Goal: Information Seeking & Learning: Find specific page/section

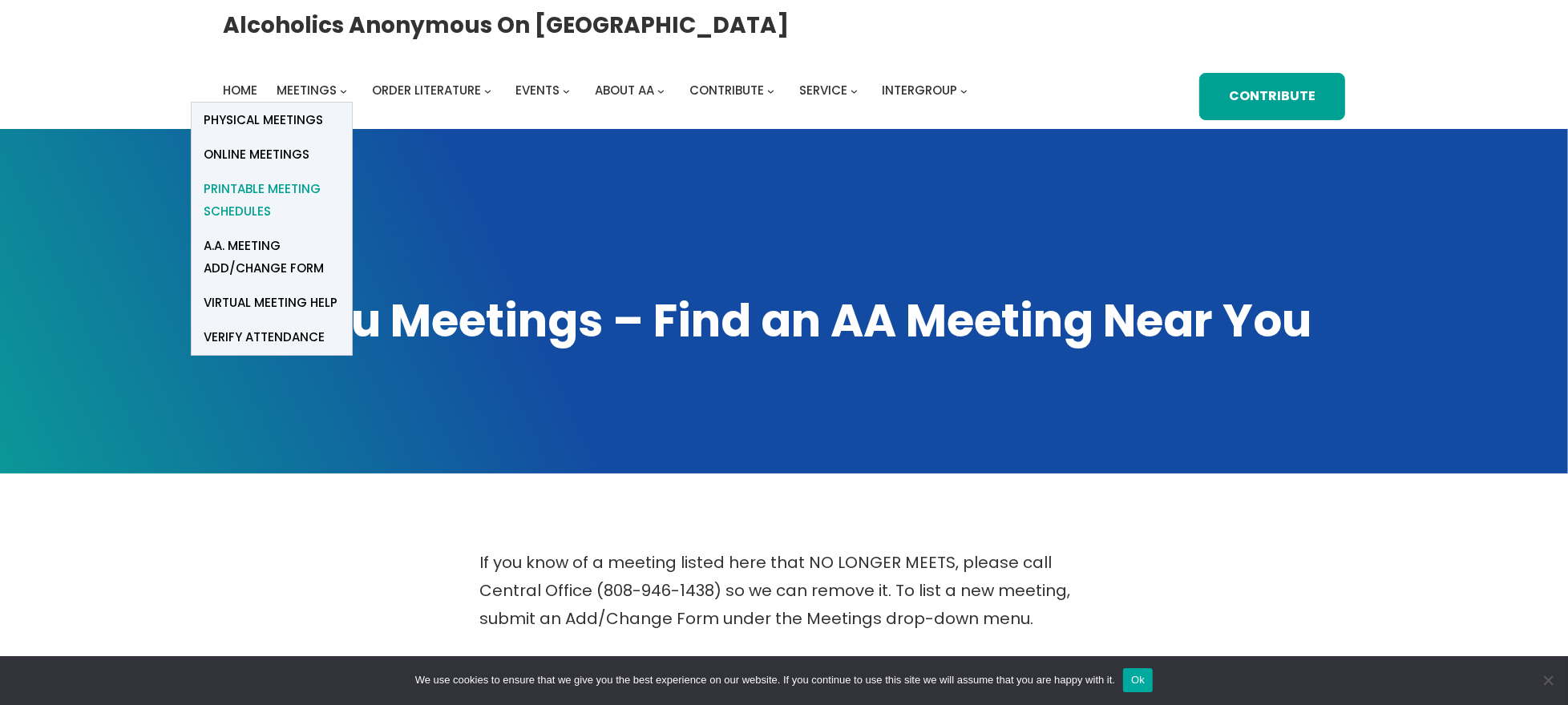
click at [249, 184] on span "Printable Meeting Schedules" at bounding box center [271, 200] width 136 height 45
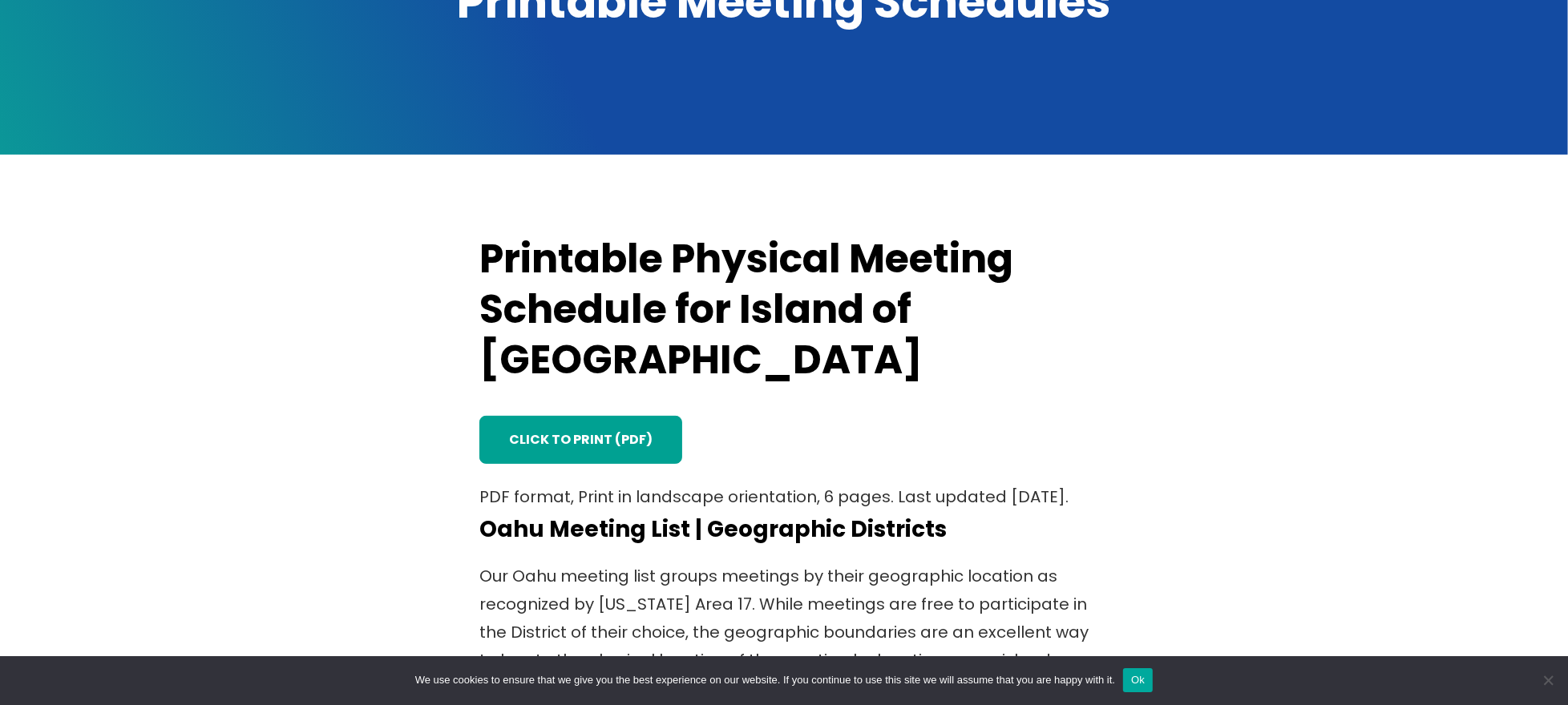
scroll to position [321, 0]
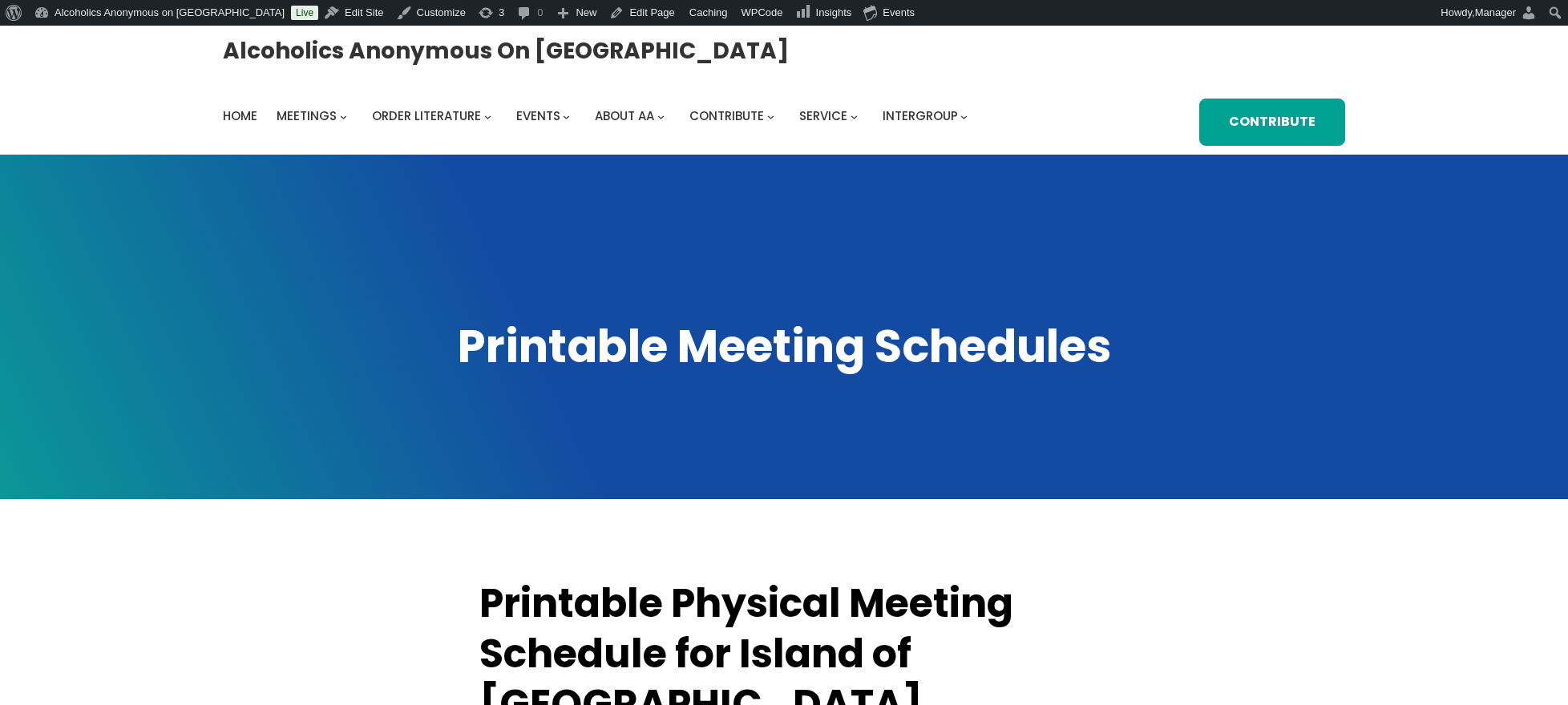
scroll to position [346, 0]
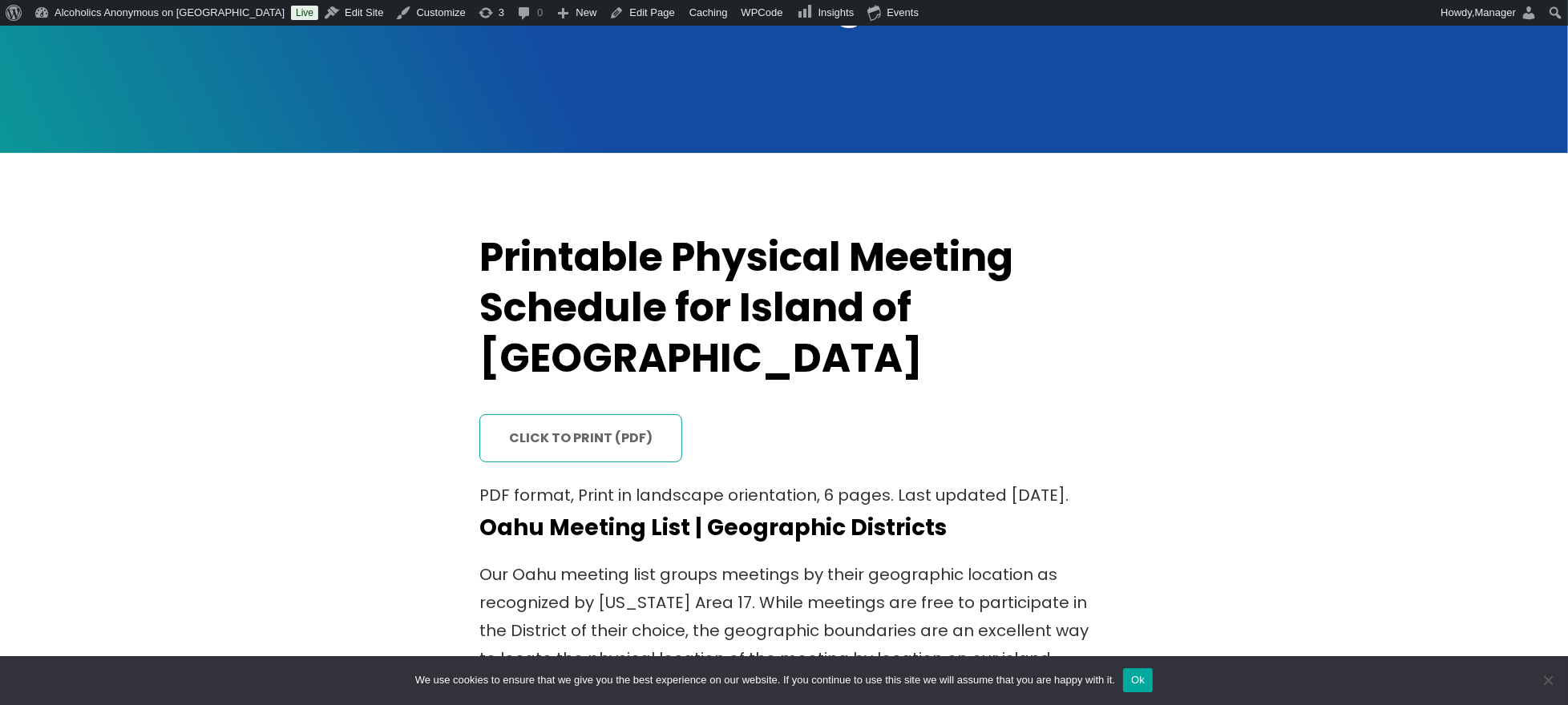
click at [547, 414] on link "click to print (PDF)" at bounding box center [581, 438] width 203 height 47
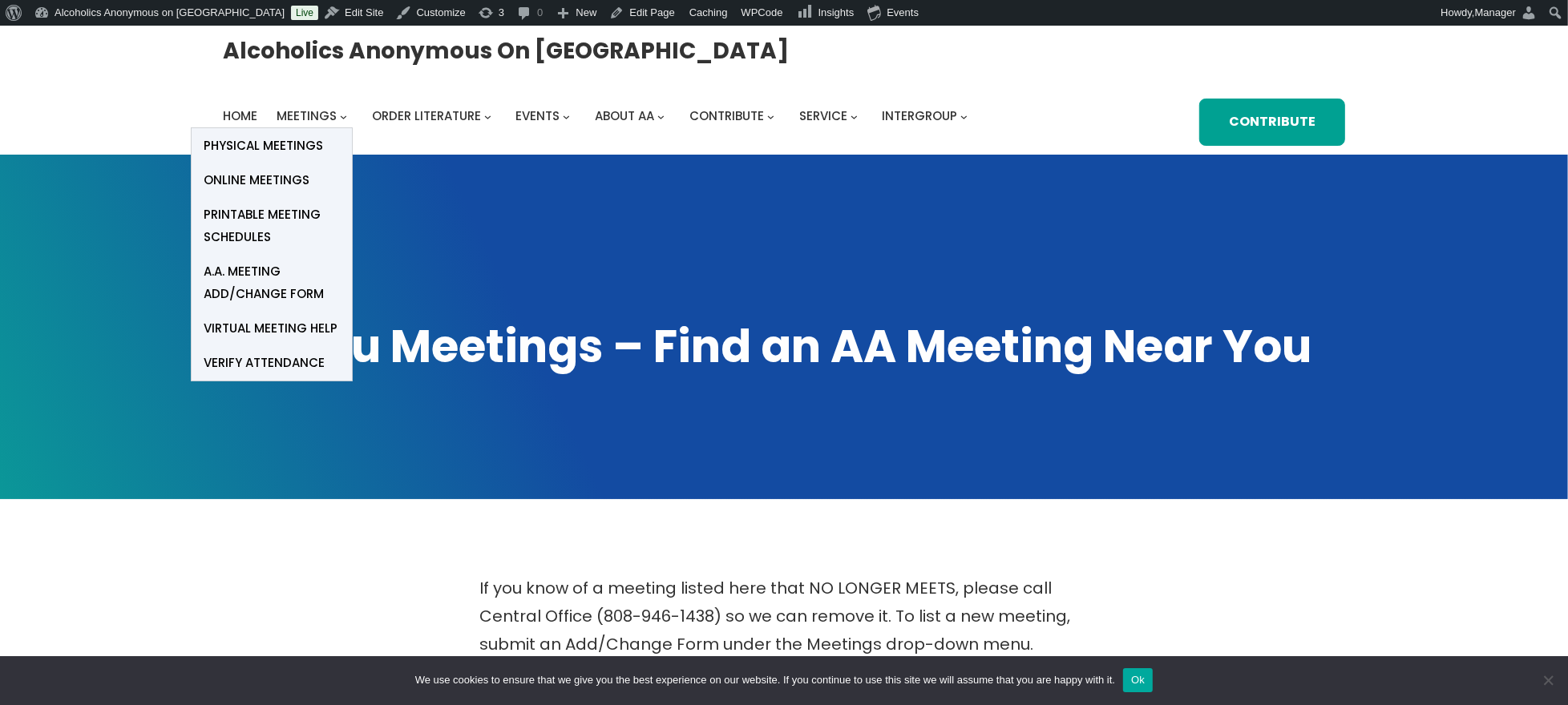
scroll to position [25, 0]
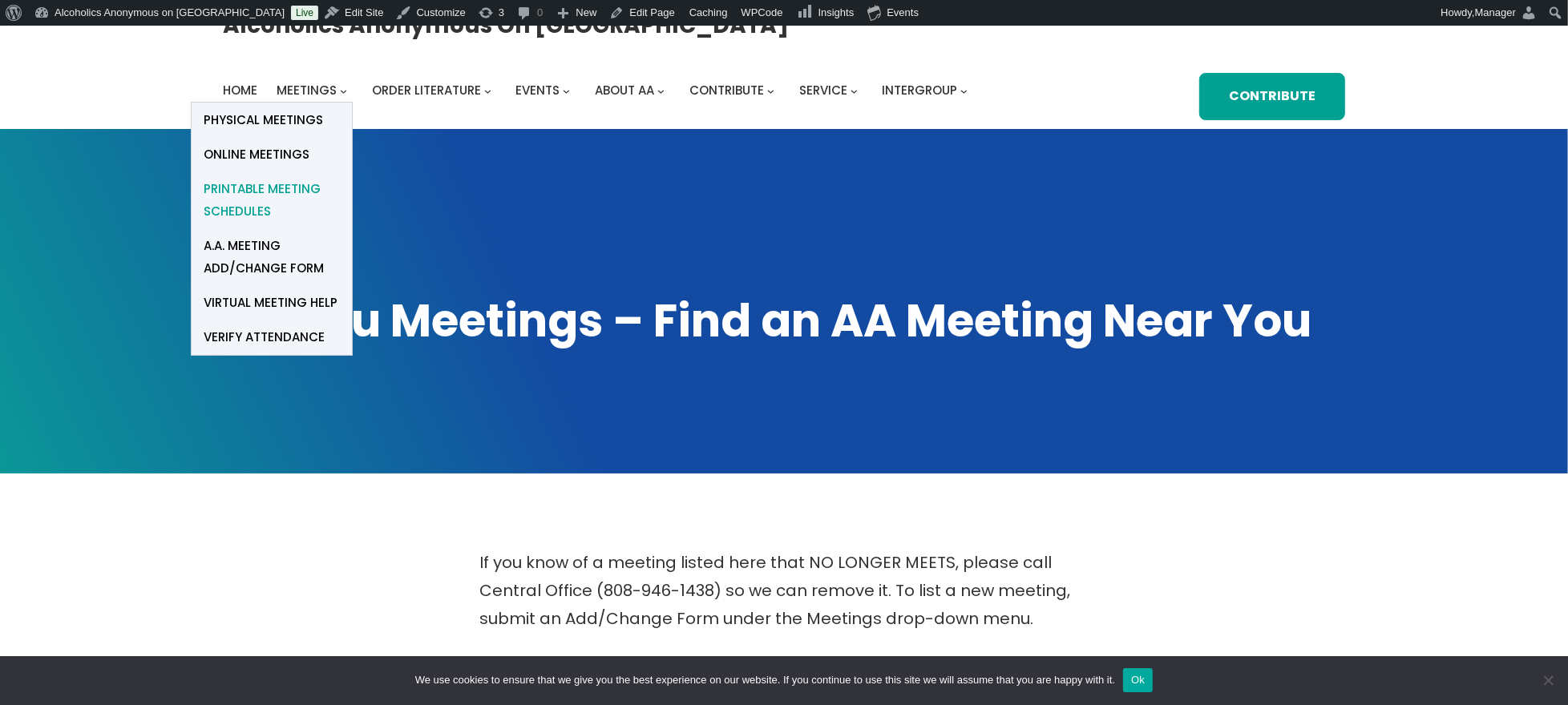
click at [215, 188] on span "Printable Meeting Schedules" at bounding box center [271, 200] width 136 height 45
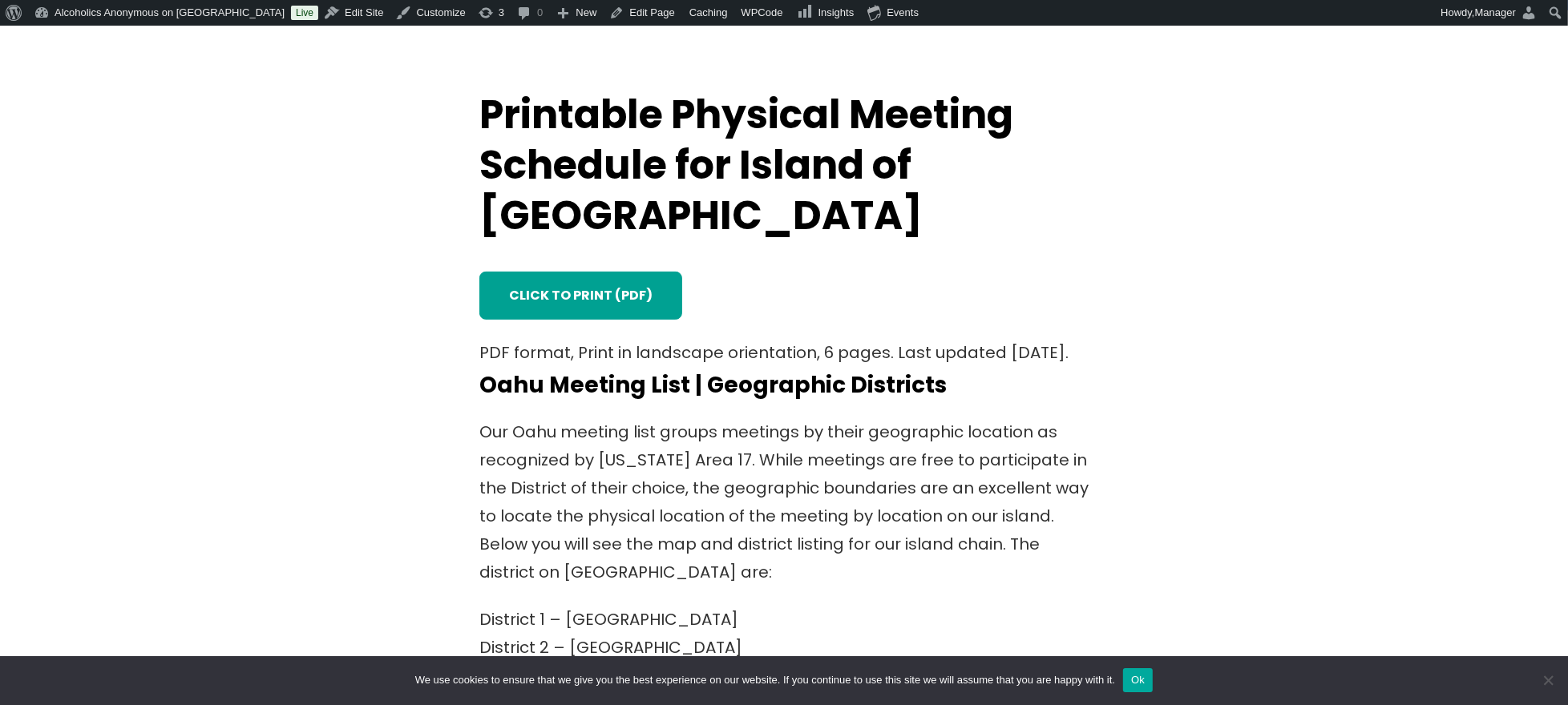
scroll to position [534, 0]
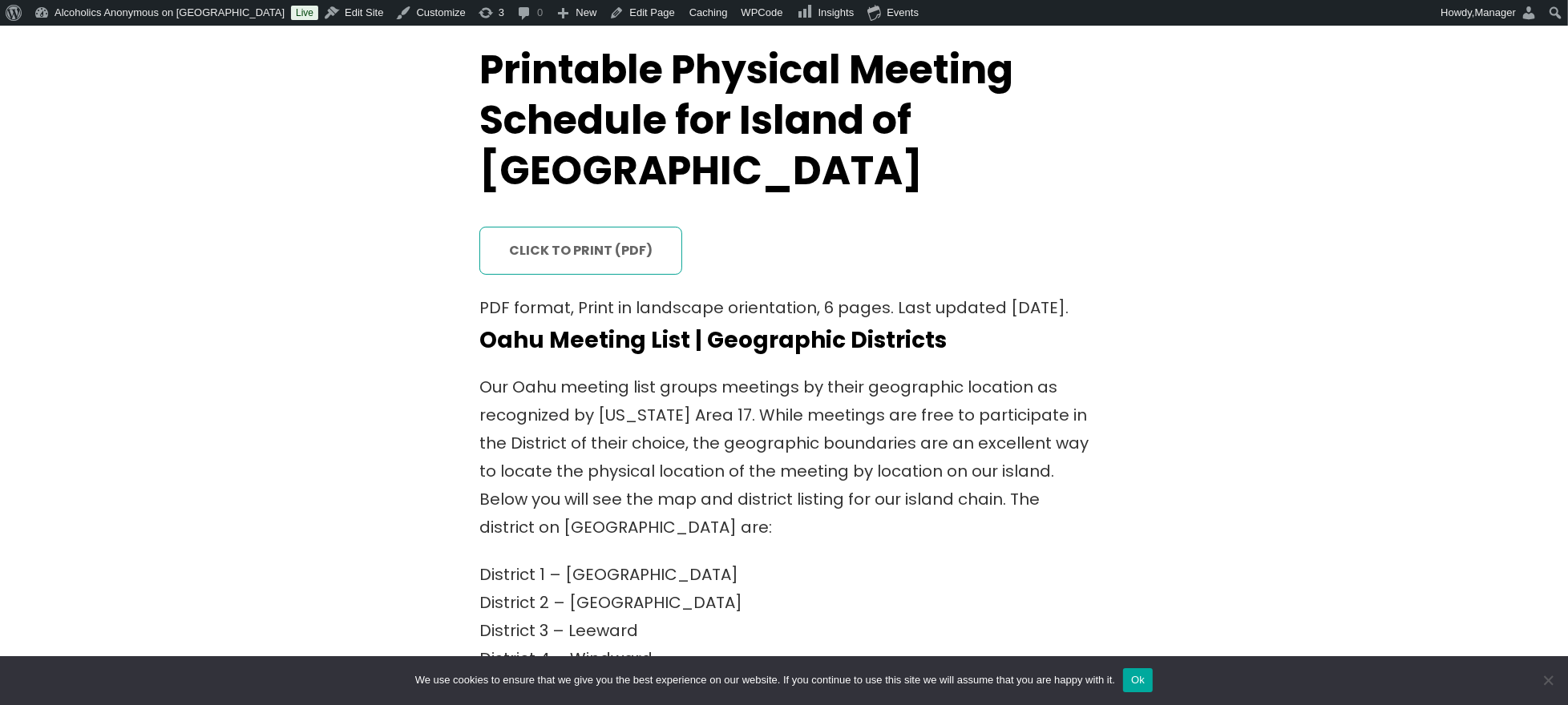
click at [579, 227] on link "click to print (PDF)" at bounding box center [581, 251] width 203 height 47
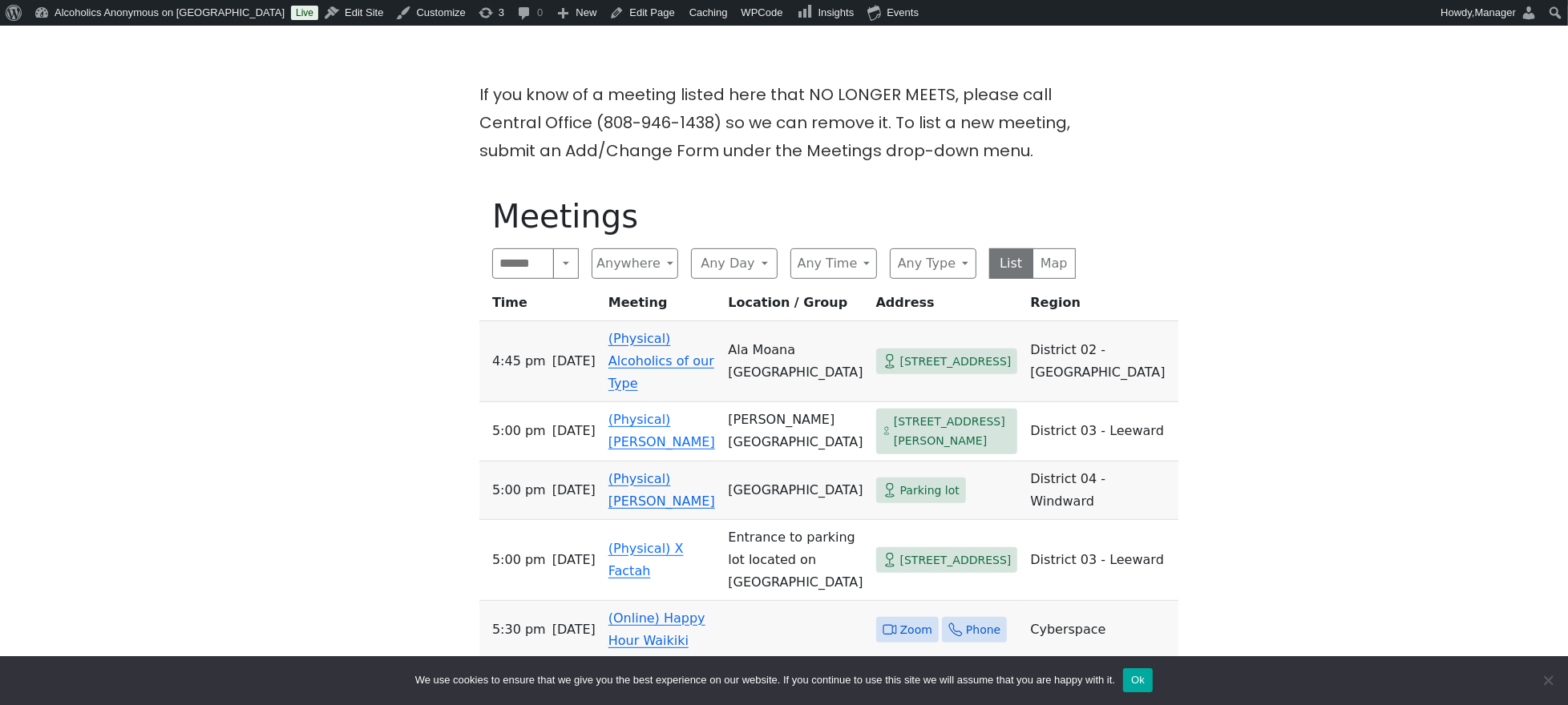
scroll to position [534, 0]
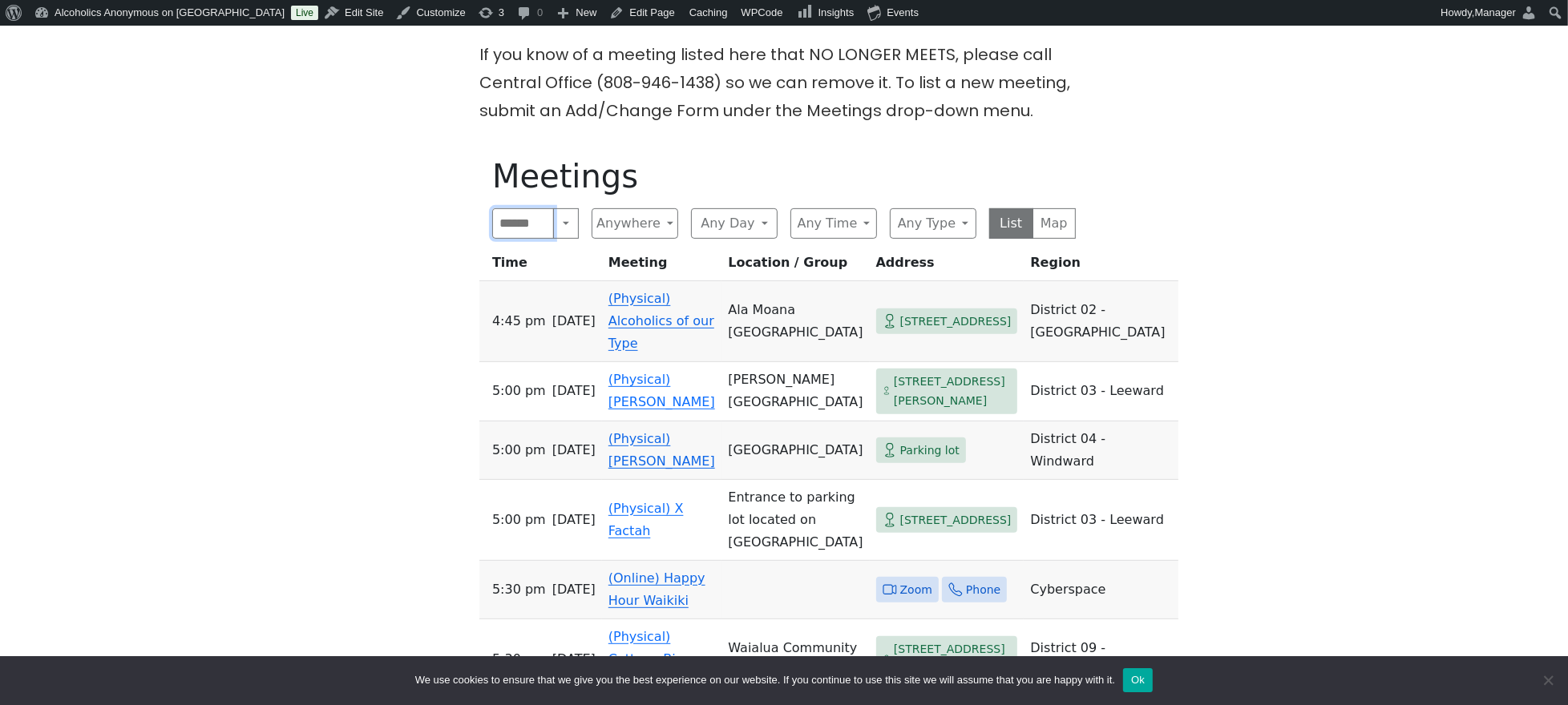
click at [532, 218] on input "Search" at bounding box center [522, 223] width 62 height 30
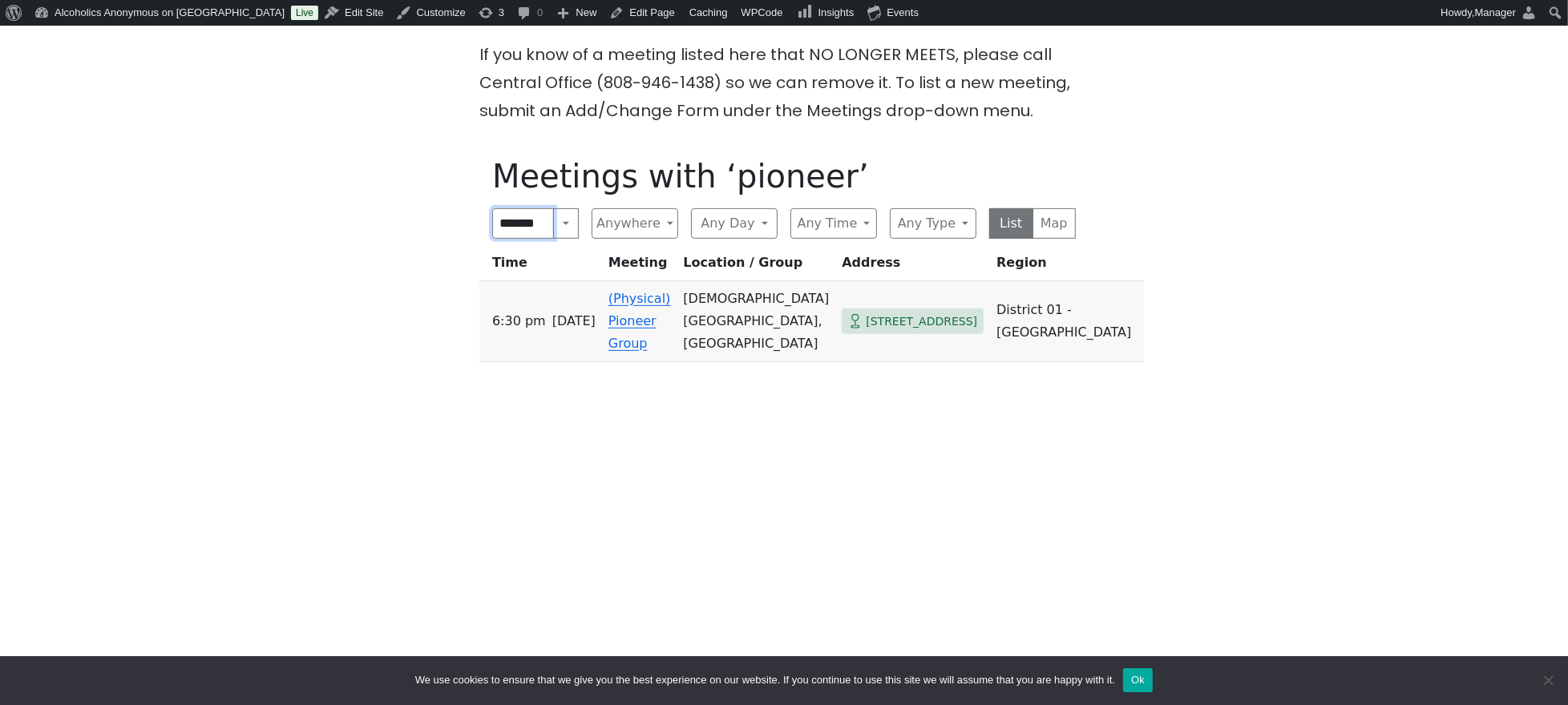
type input "*******"
click at [623, 295] on link "(Physical) Pioneer Group" at bounding box center [640, 321] width 63 height 60
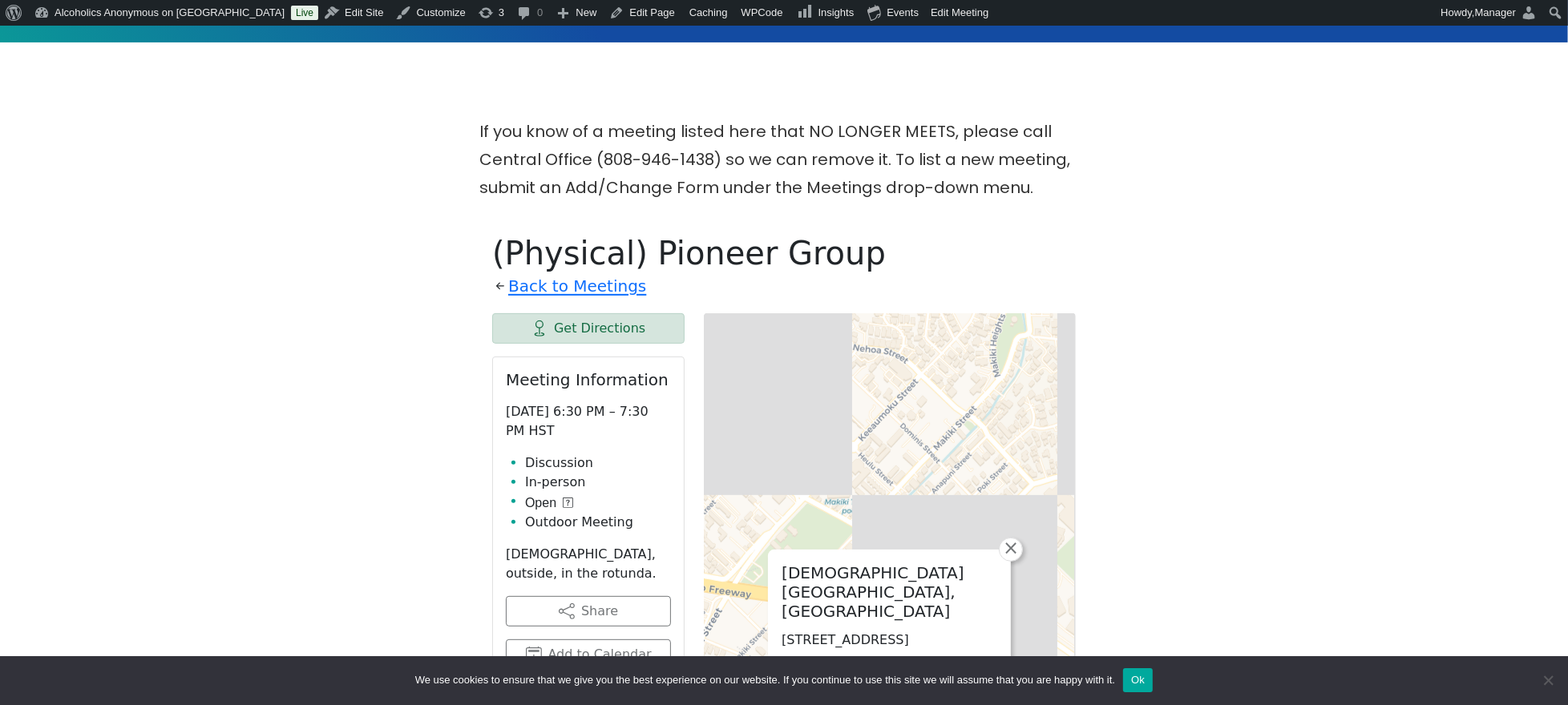
scroll to position [413, 0]
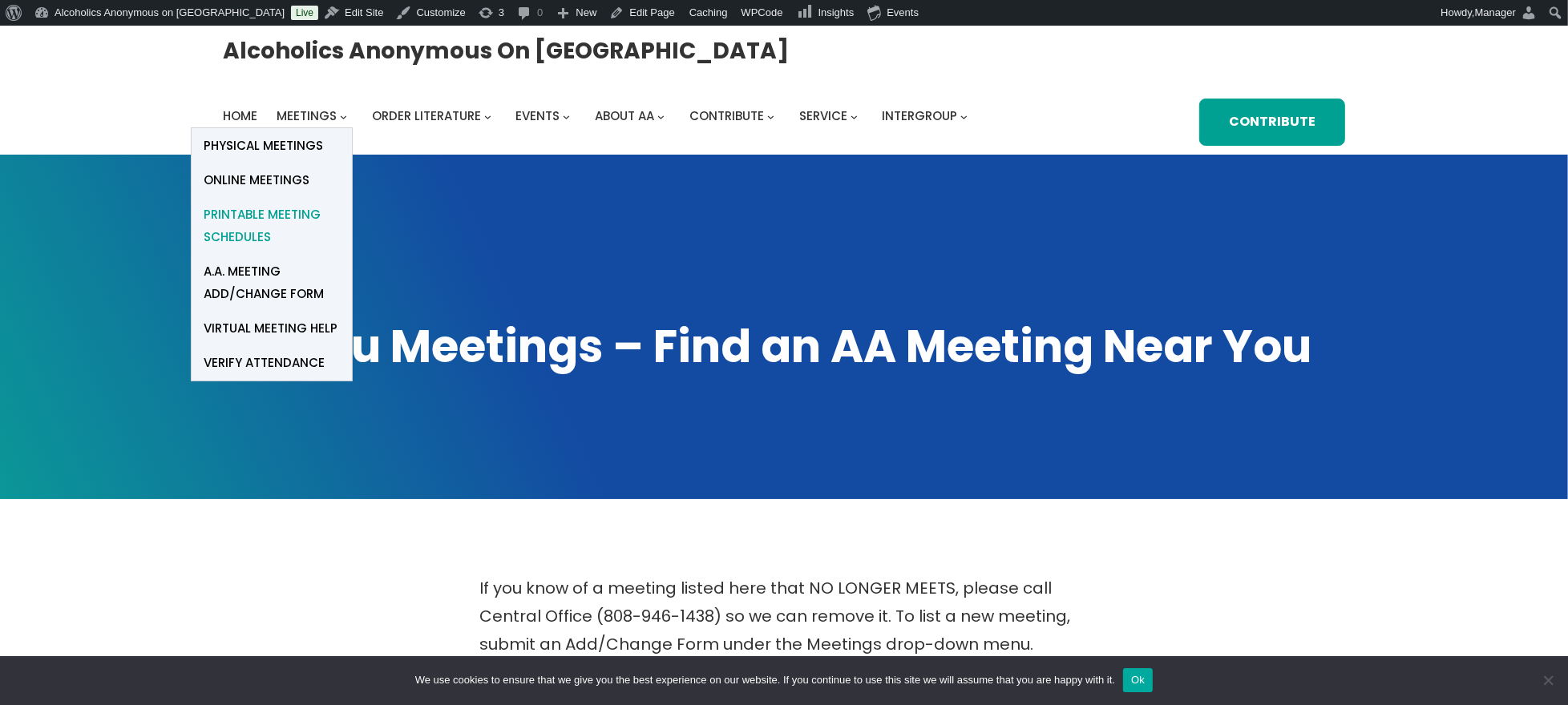
click at [266, 211] on span "Printable Meeting Schedules" at bounding box center [271, 225] width 136 height 45
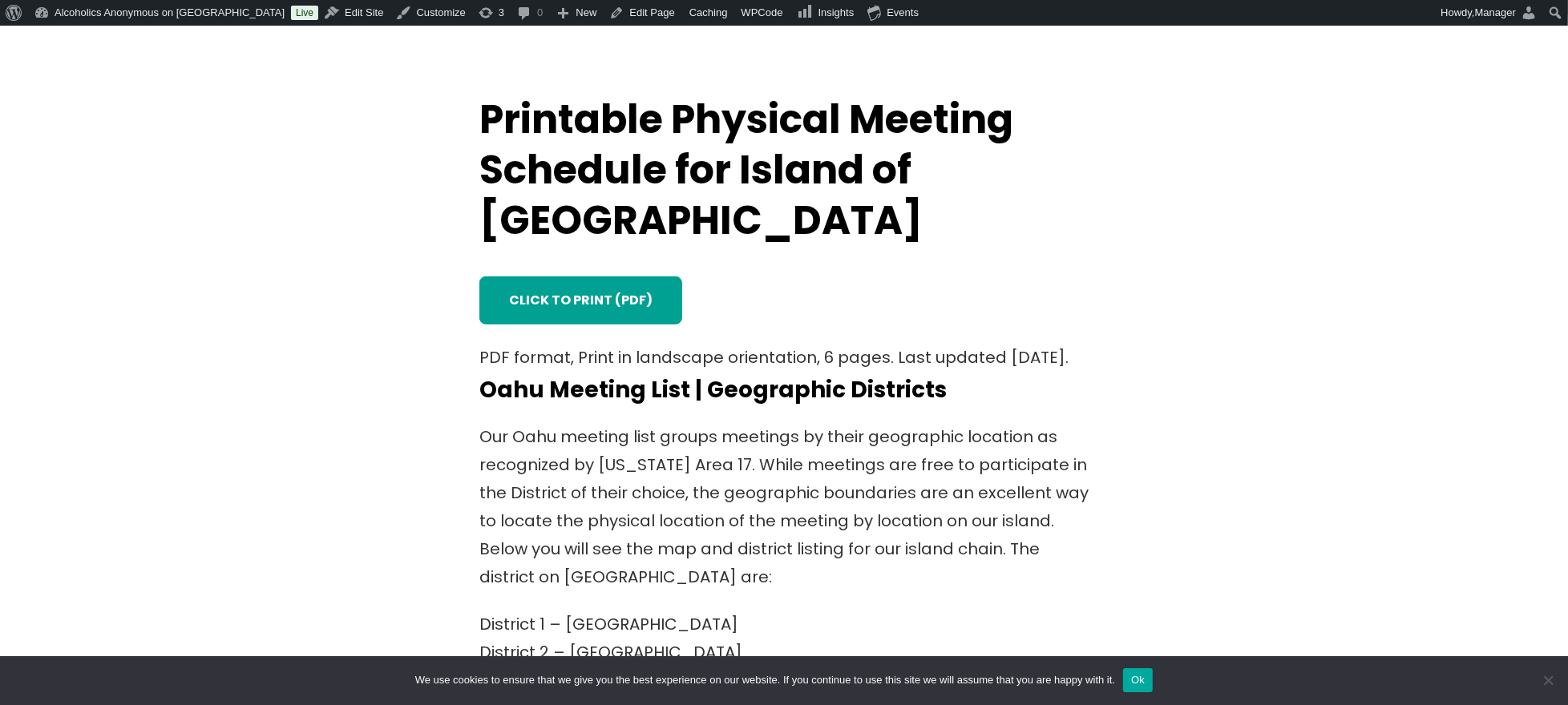
scroll to position [534, 0]
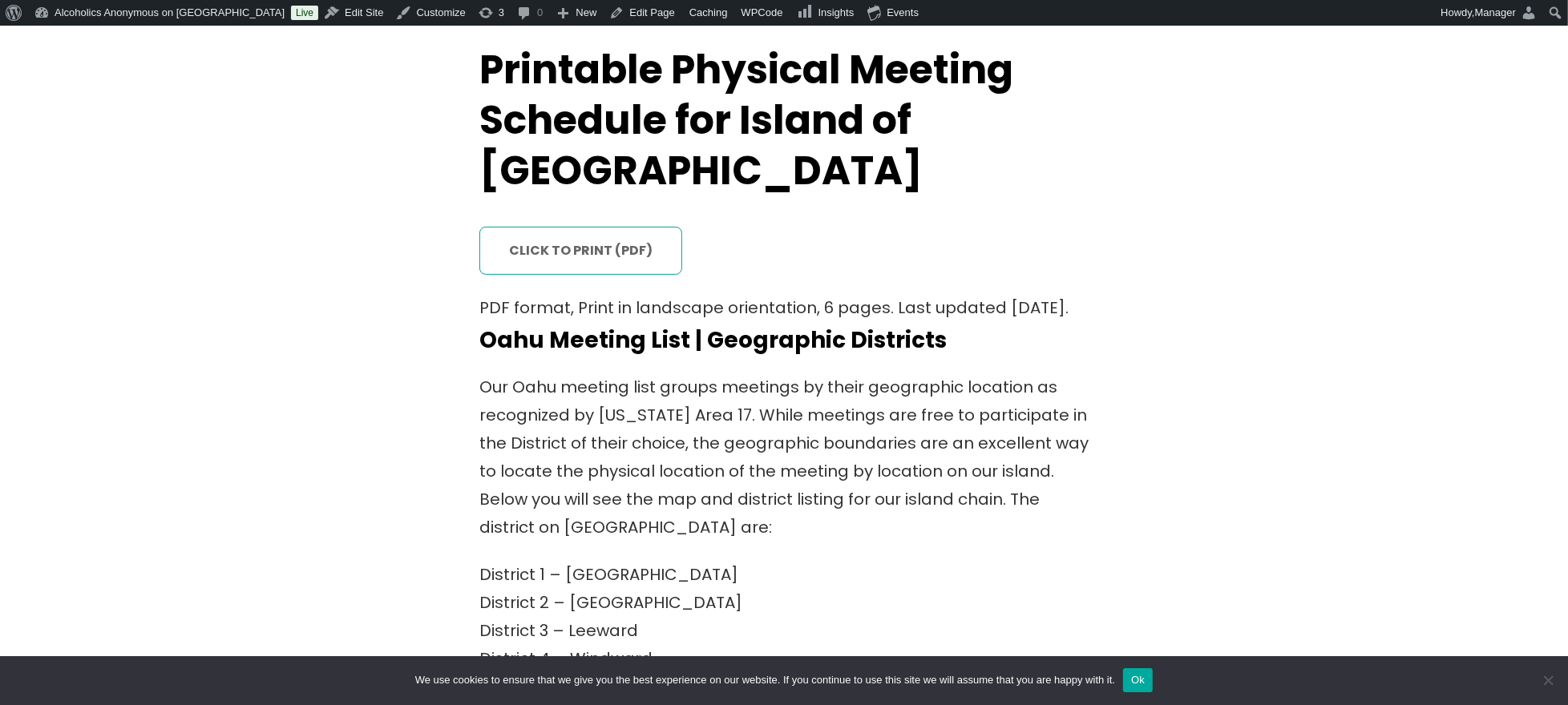
click at [566, 227] on link "click to print (PDF)" at bounding box center [581, 251] width 203 height 47
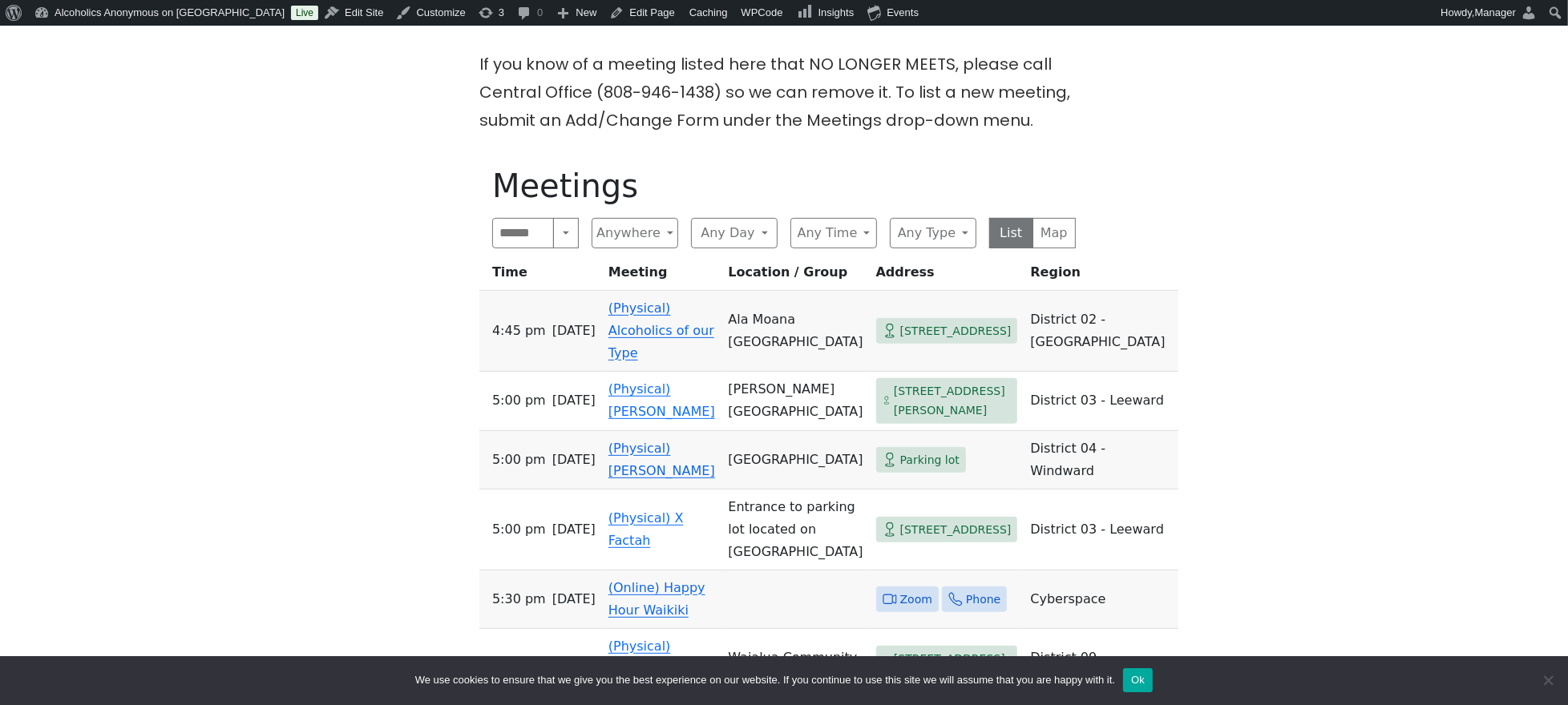
scroll to position [534, 0]
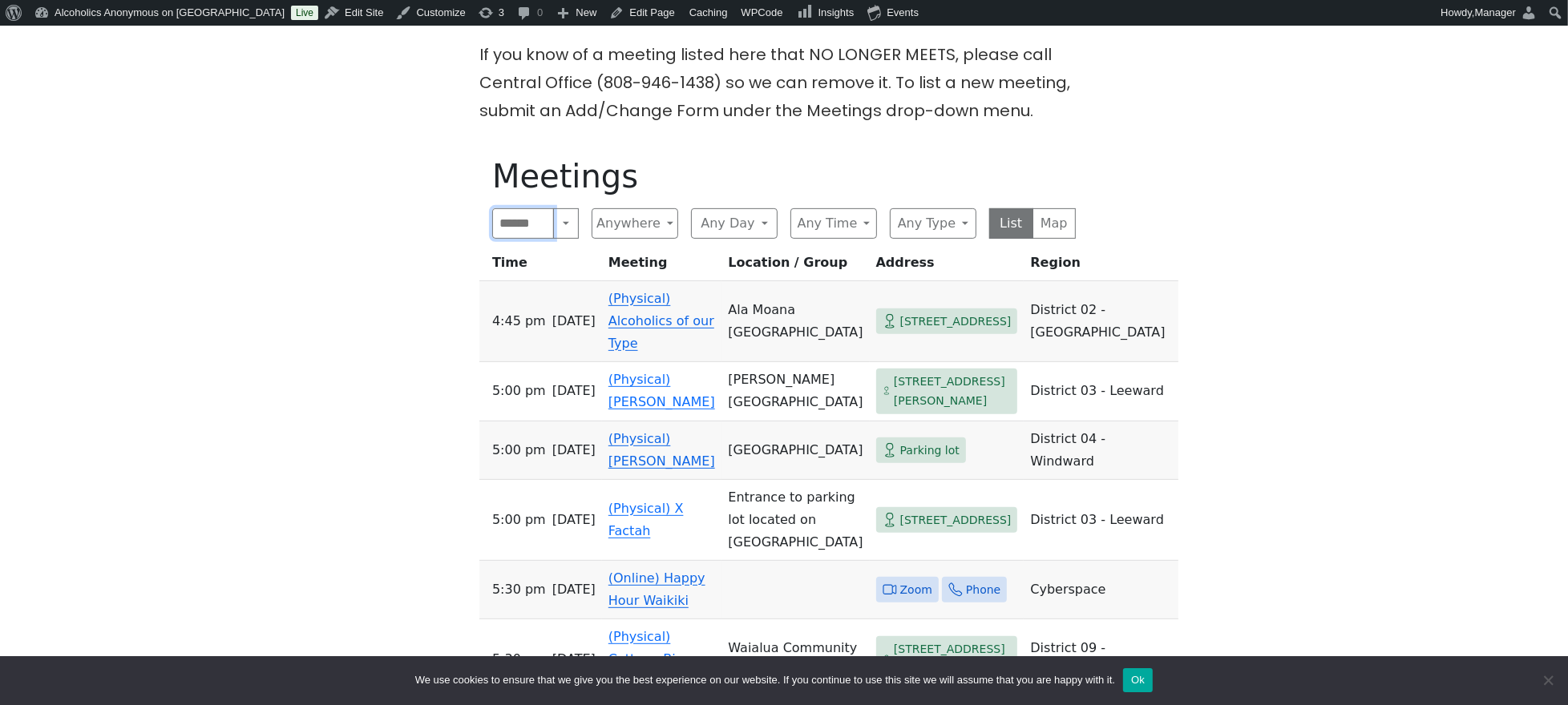
click at [510, 216] on input "Search" at bounding box center [522, 223] width 62 height 30
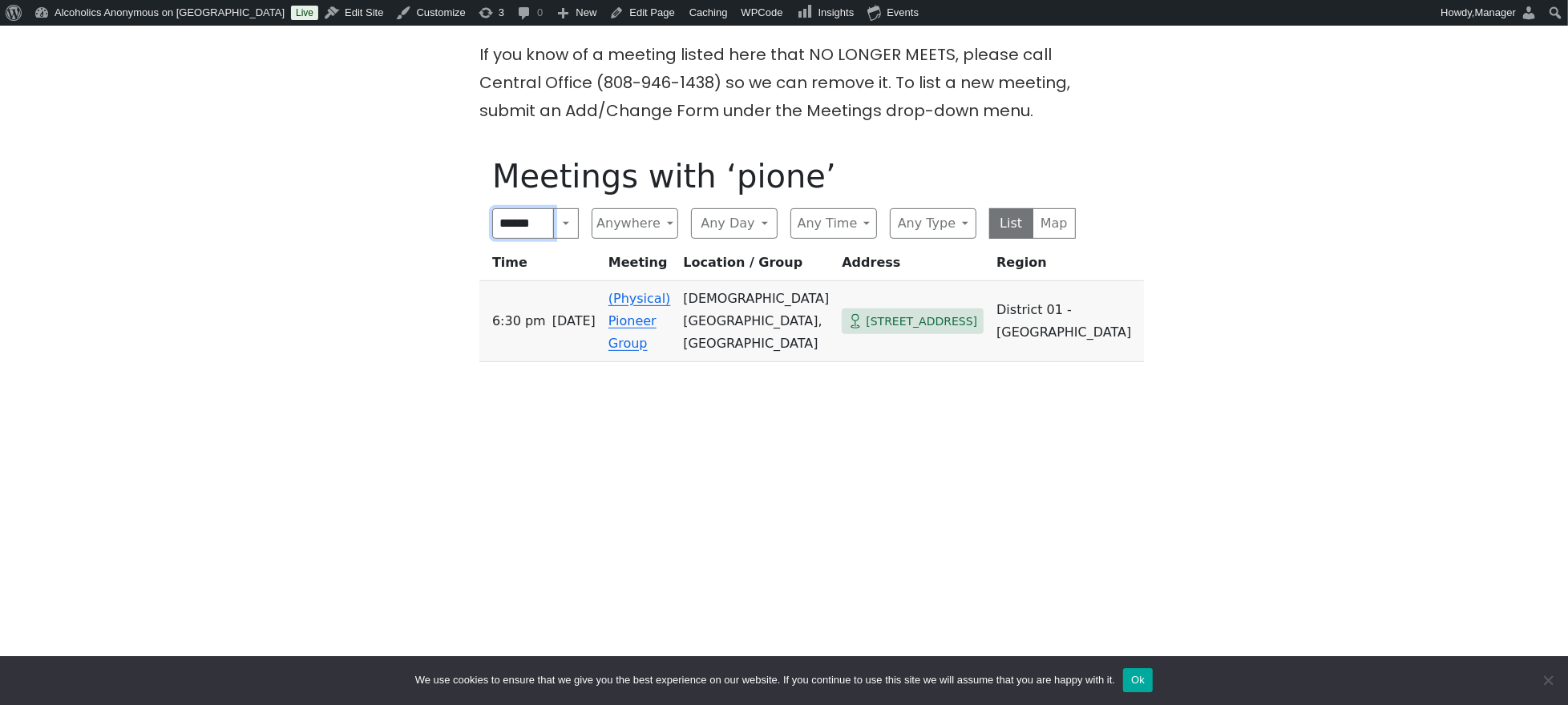
drag, startPoint x: 538, startPoint y: 217, endPoint x: 404, endPoint y: 223, distance: 134.1
click at [444, 224] on div "If you know of a meeting listed here that NO LONGER MEETS, please call Central …" at bounding box center [784, 454] width 1411 height 828
type input "*****"
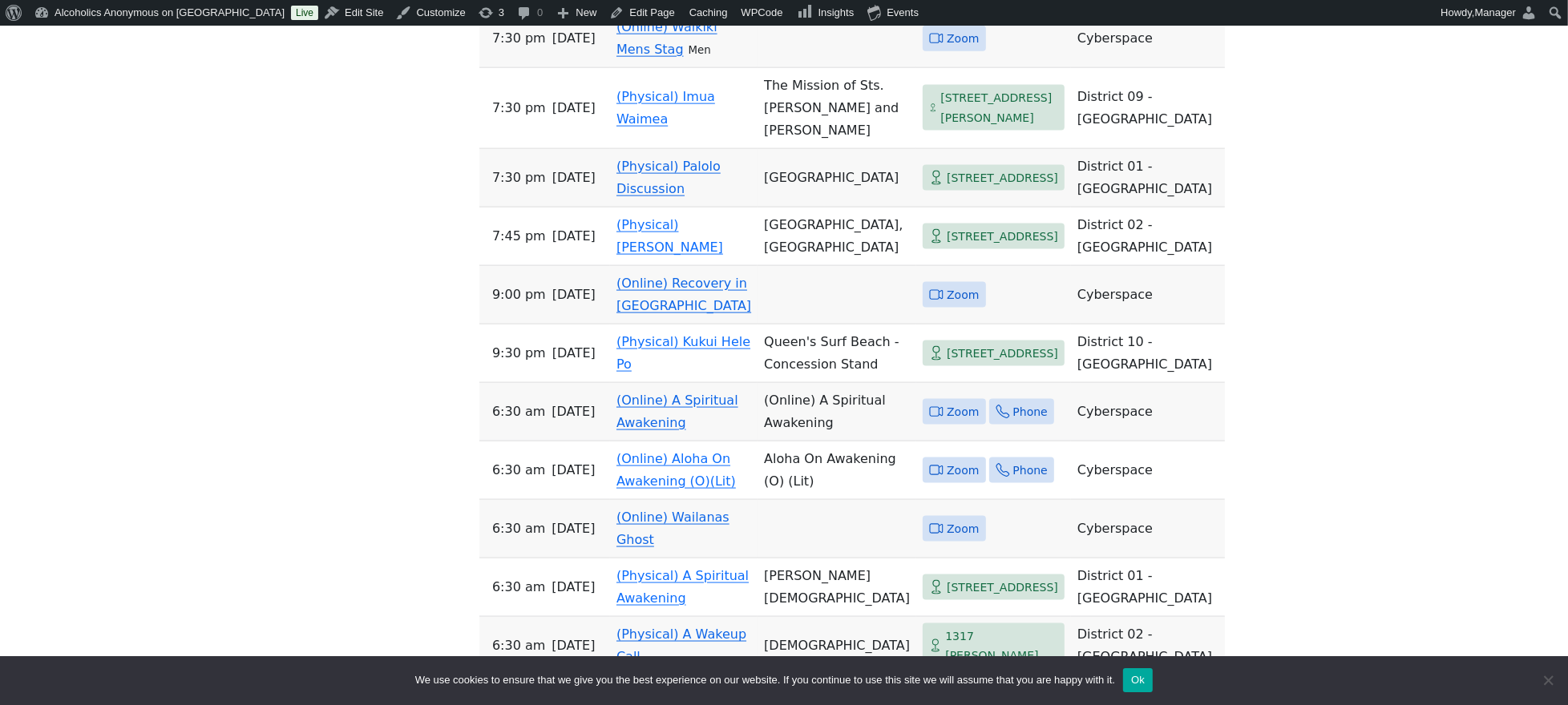
scroll to position [2136, 0]
